Goal: Transaction & Acquisition: Purchase product/service

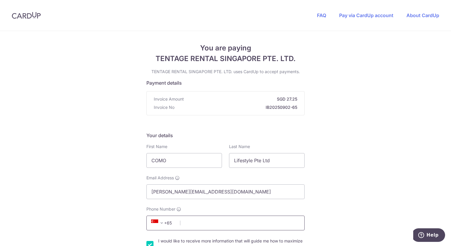
drag, startPoint x: 196, startPoint y: 224, endPoint x: 196, endPoint y: 221, distance: 3.4
click at [196, 224] on input "Phone Number" at bounding box center [226, 223] width 158 height 15
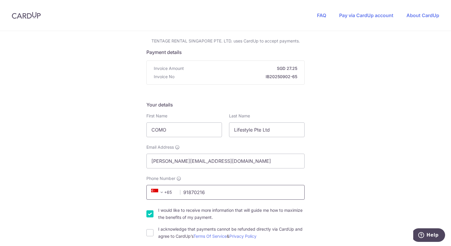
scroll to position [59, 0]
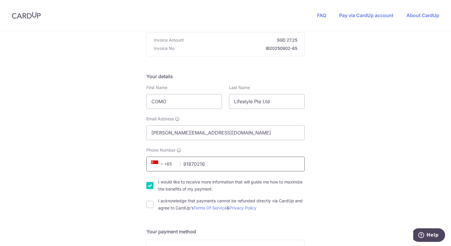
type input "91870216"
click at [150, 206] on input "I acknowledge that payments cannot be refunded directly via CardUp and agree to…" at bounding box center [150, 204] width 7 height 7
checkbox input "true"
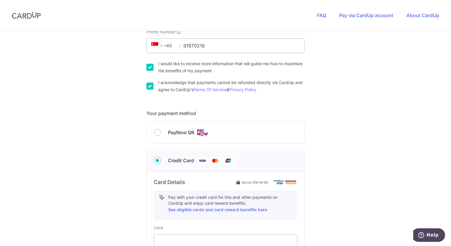
scroll to position [207, 0]
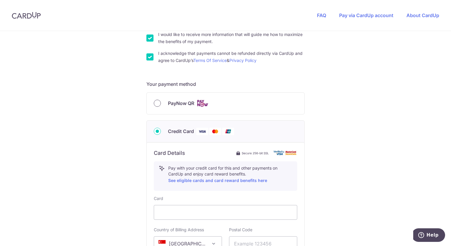
click at [155, 105] on input "PayNow QR" at bounding box center [157, 103] width 7 height 7
radio input "true"
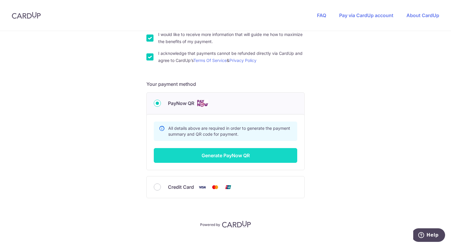
click at [233, 157] on button "Generate PayNow QR" at bounding box center [226, 155] width 144 height 15
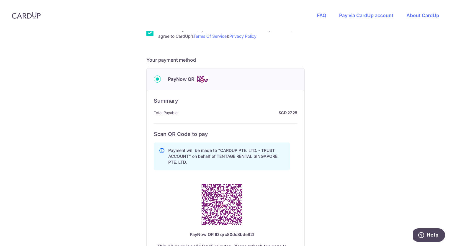
scroll to position [266, 0]
